Goal: Transaction & Acquisition: Book appointment/travel/reservation

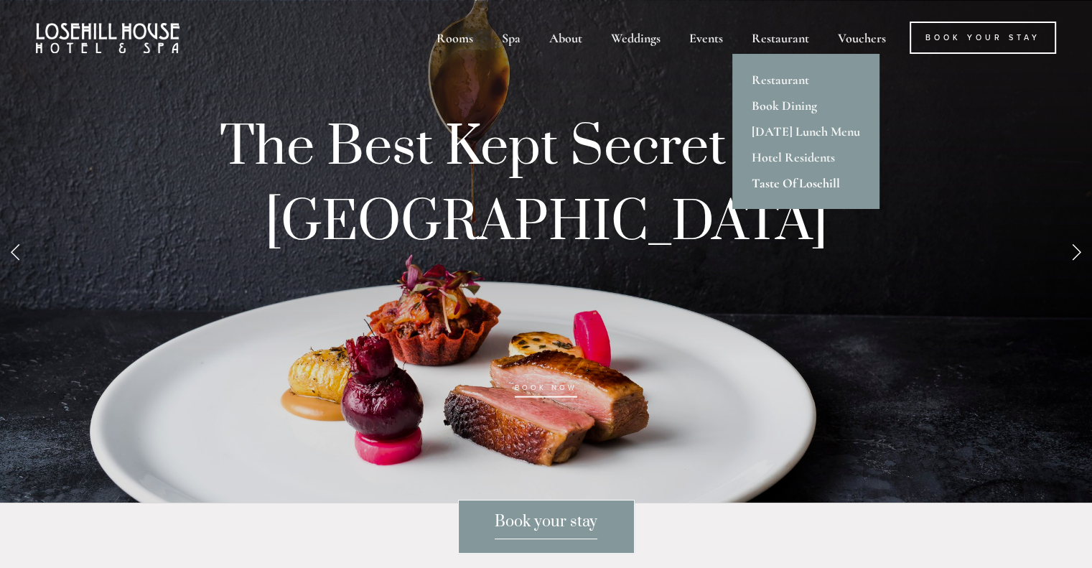
click at [830, 180] on link "Taste Of Losehill" at bounding box center [805, 183] width 147 height 26
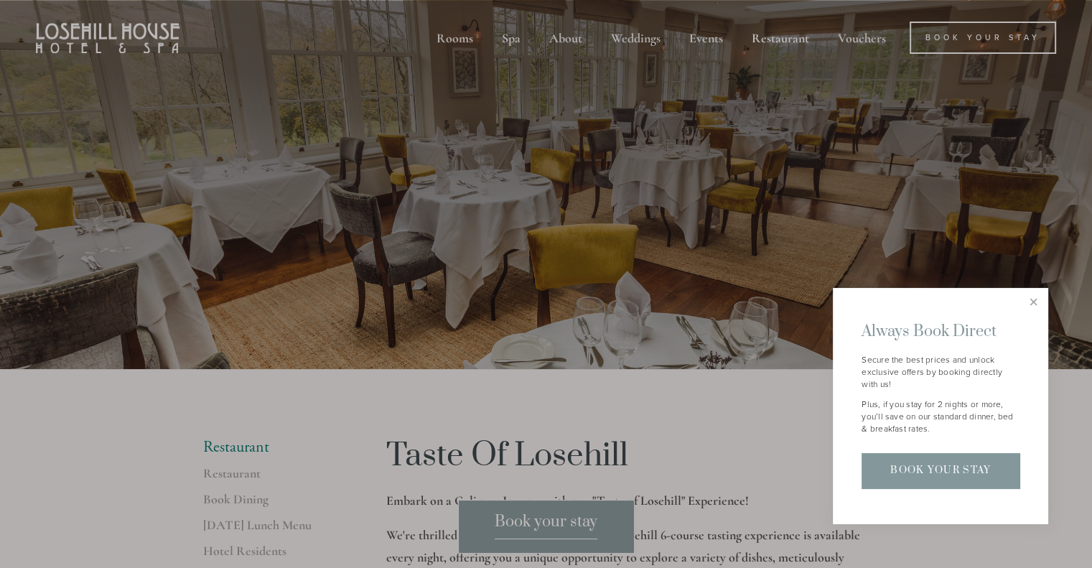
click at [970, 474] on link "Book Your Stay" at bounding box center [940, 470] width 158 height 35
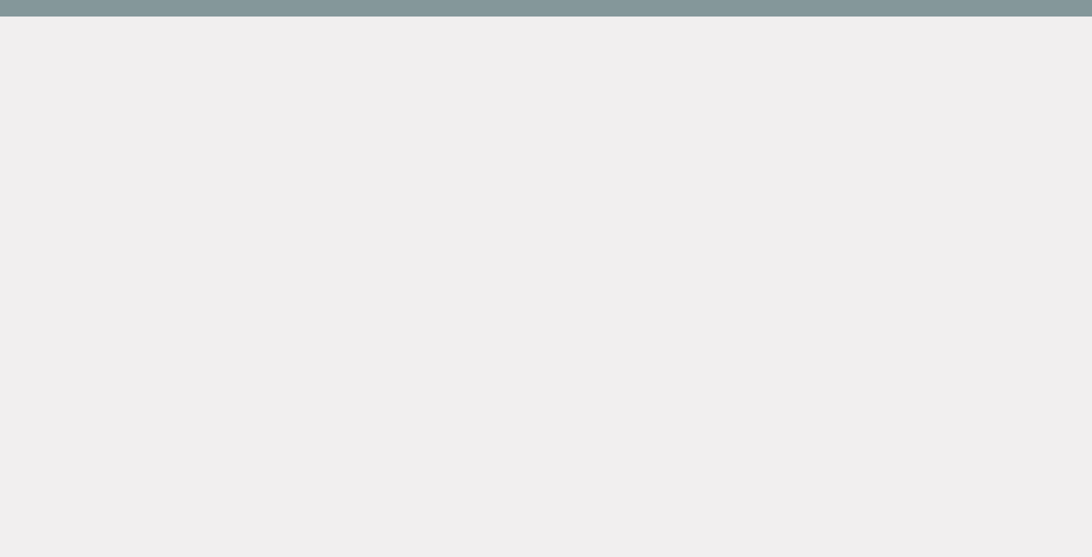
scroll to position [76, 0]
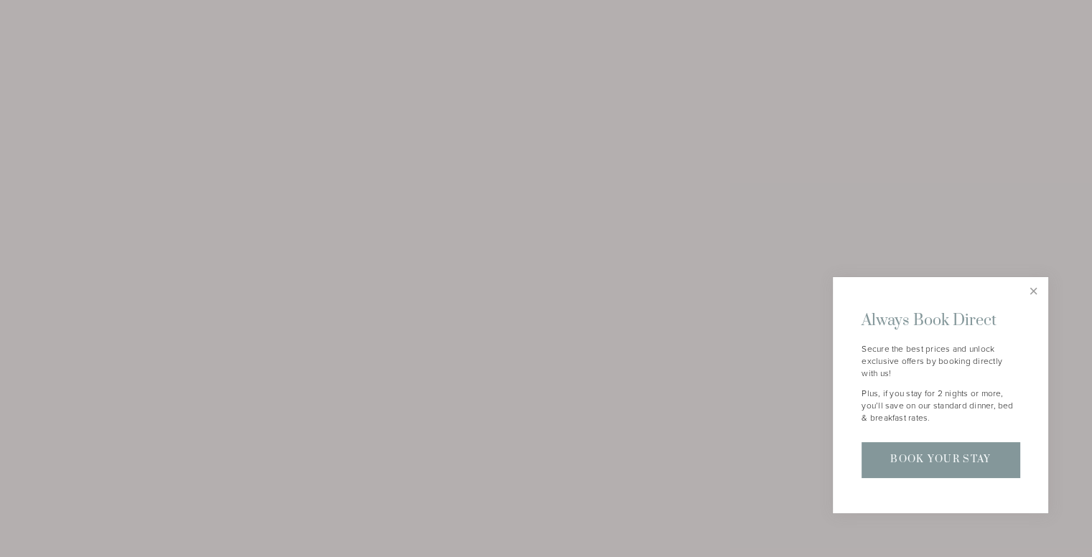
click at [270, 266] on div at bounding box center [546, 278] width 1092 height 557
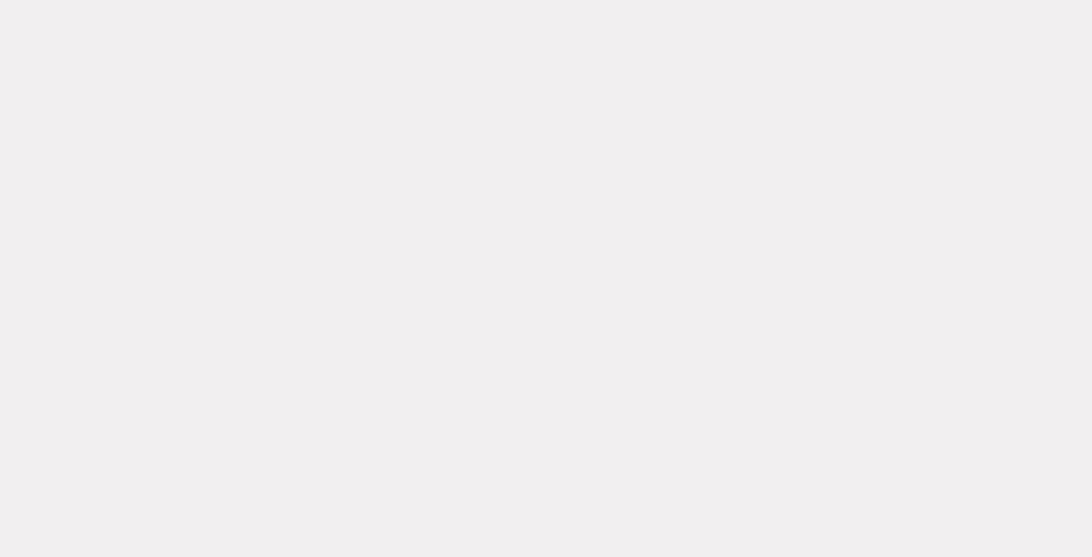
scroll to position [0, 0]
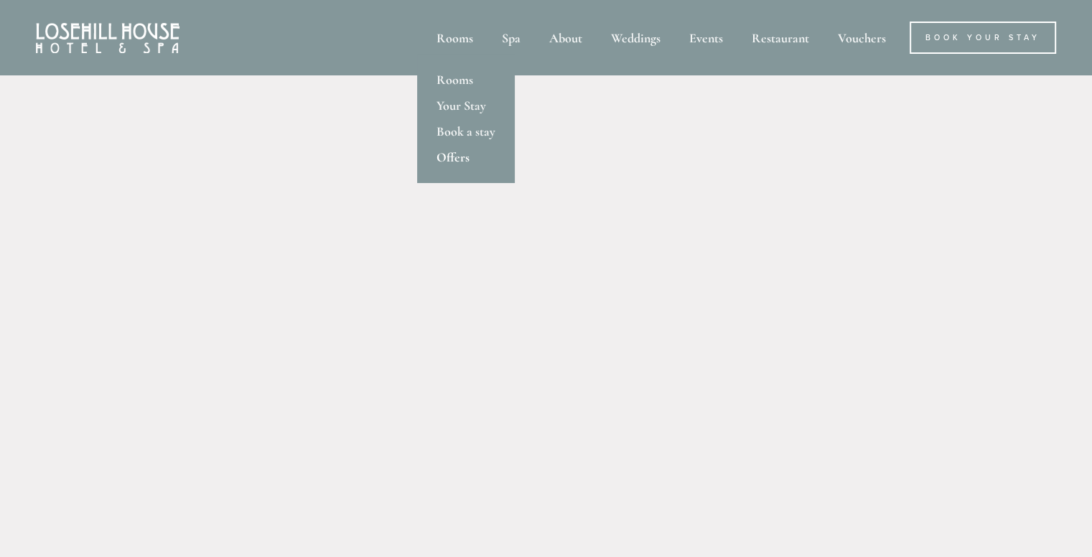
click at [455, 154] on link "Offers" at bounding box center [466, 157] width 98 height 26
